Goal: Use online tool/utility: Use online tool/utility

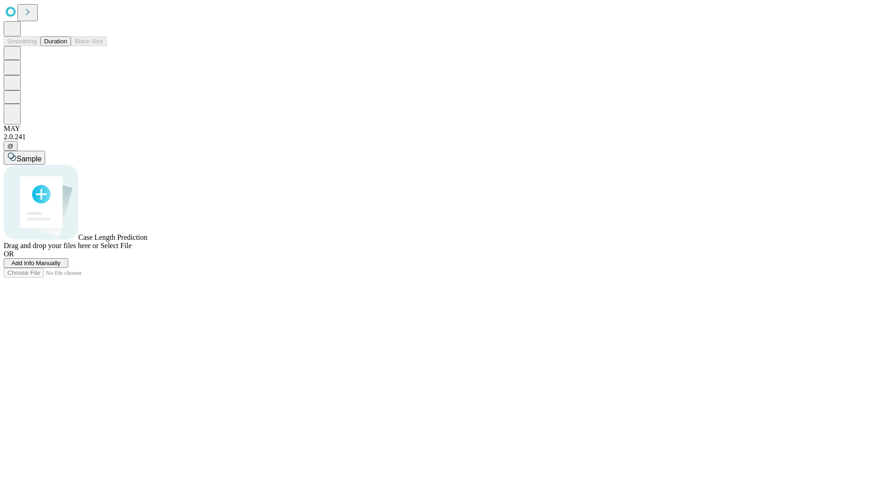
click at [67, 46] on button "Duration" at bounding box center [56, 41] width 30 height 10
click at [41, 155] on span "Sample" at bounding box center [29, 159] width 25 height 8
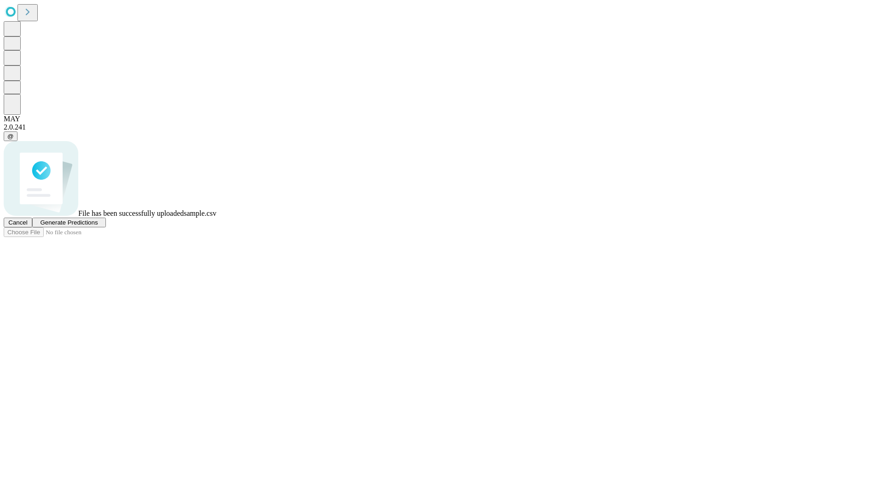
click at [98, 226] on span "Generate Predictions" at bounding box center [69, 222] width 58 height 7
